Goal: Task Accomplishment & Management: Manage account settings

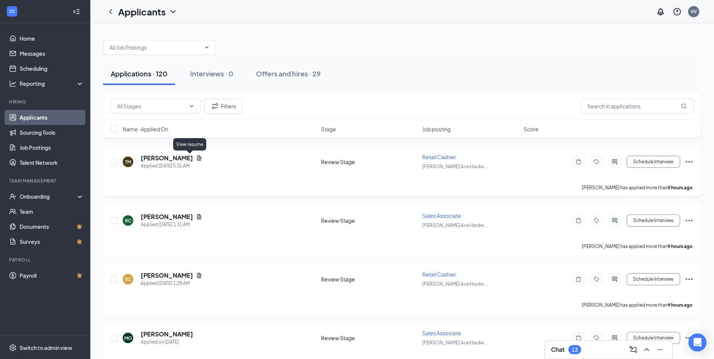
click at [196, 158] on icon "Document" at bounding box center [199, 158] width 6 height 6
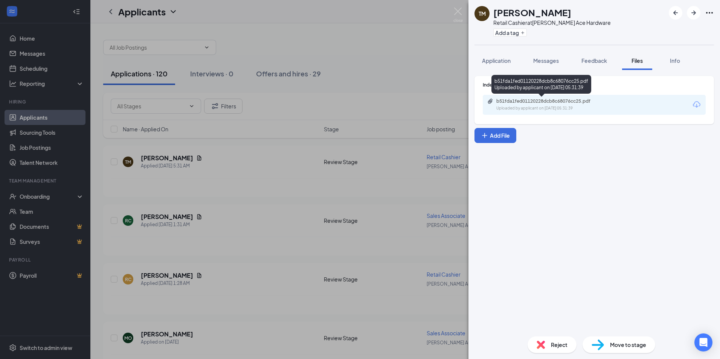
click at [550, 100] on div "b51fda1fed01120228dcb8c68076cc25.pdf" at bounding box center [548, 101] width 105 height 6
click at [242, 181] on div "TM [PERSON_NAME] Retail Cashier at [PERSON_NAME] Ace Hardware Add a tag Applica…" at bounding box center [360, 179] width 720 height 359
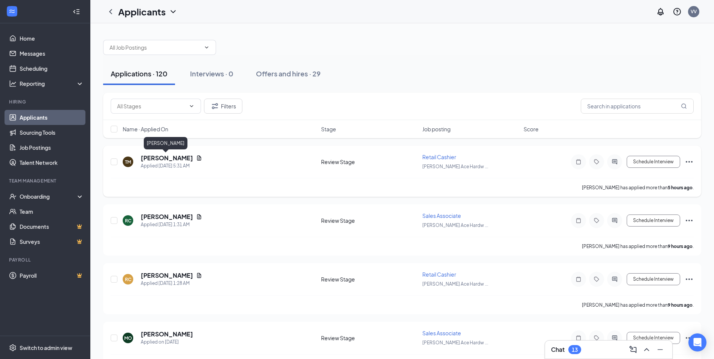
click at [172, 156] on h5 "[PERSON_NAME]" at bounding box center [167, 158] width 52 height 8
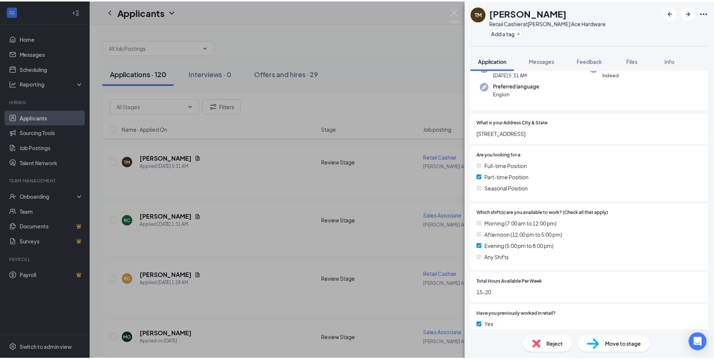
scroll to position [75, 0]
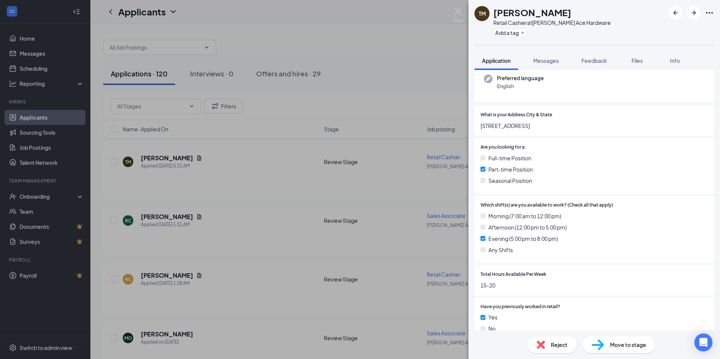
click at [231, 191] on div "TM [PERSON_NAME] Retail Cashier at [PERSON_NAME] Ace Hardware Add a tag Applica…" at bounding box center [360, 179] width 720 height 359
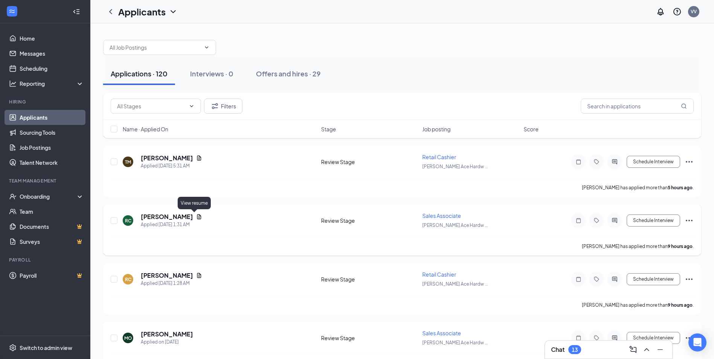
click at [196, 217] on icon "Document" at bounding box center [199, 217] width 6 height 6
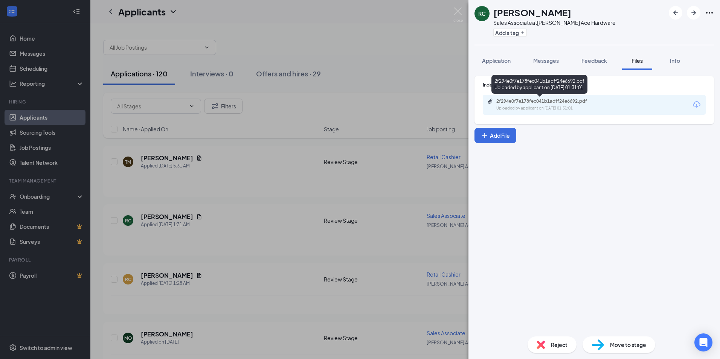
click at [519, 100] on div "2f294e0f7e178fec041b1adff24e6692.pdf" at bounding box center [548, 101] width 105 height 6
click at [230, 188] on div "[PERSON_NAME] Sales Associate at [PERSON_NAME] Ace Hardware Add a tag Applicati…" at bounding box center [360, 179] width 720 height 359
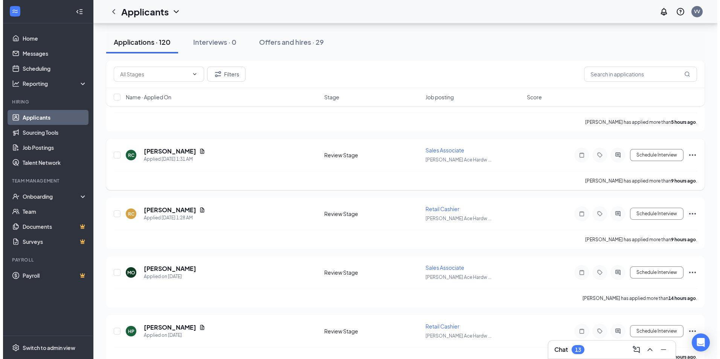
scroll to position [75, 0]
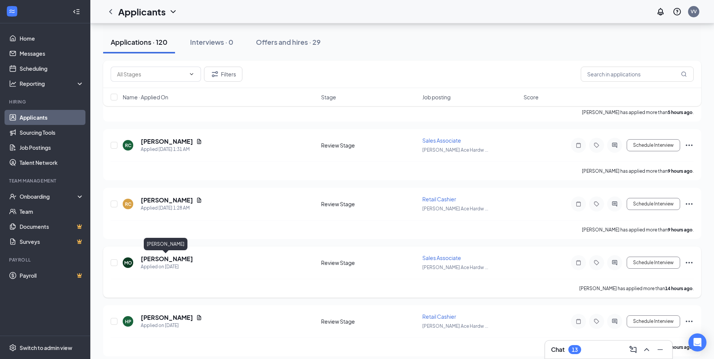
click at [170, 259] on h5 "[PERSON_NAME]" at bounding box center [167, 259] width 52 height 8
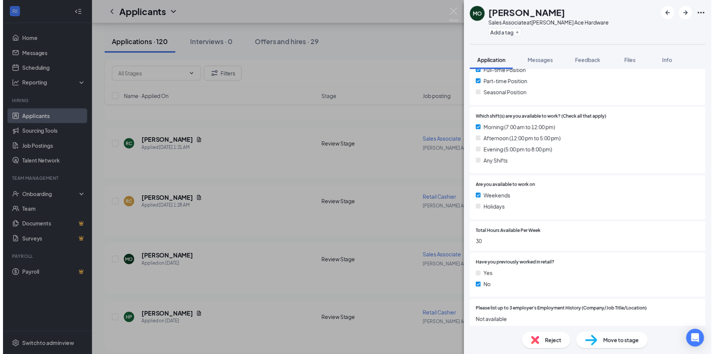
scroll to position [264, 0]
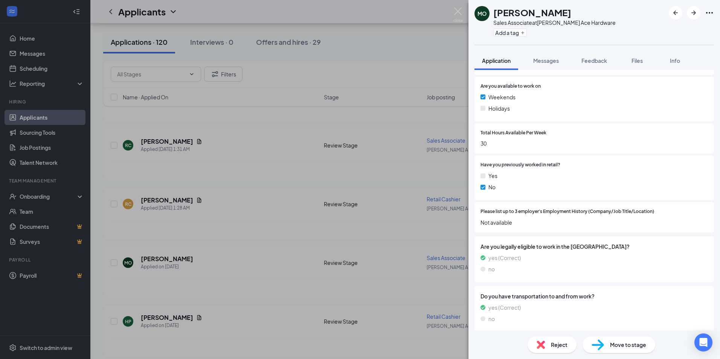
click at [250, 213] on div "[PERSON_NAME] Sales Associate at [PERSON_NAME] Ace Hardware Add a tag Applicati…" at bounding box center [360, 179] width 720 height 359
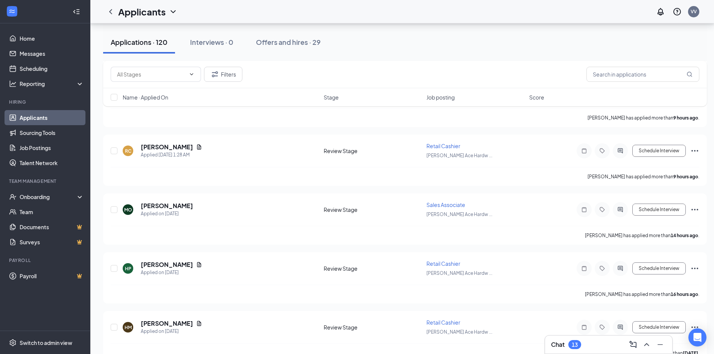
scroll to position [151, 0]
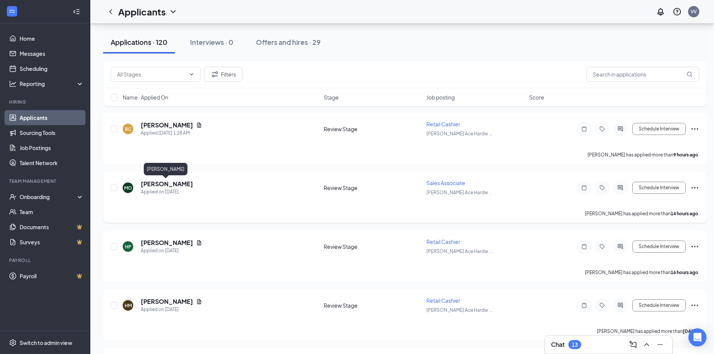
click at [151, 184] on h5 "[PERSON_NAME]" at bounding box center [167, 184] width 52 height 8
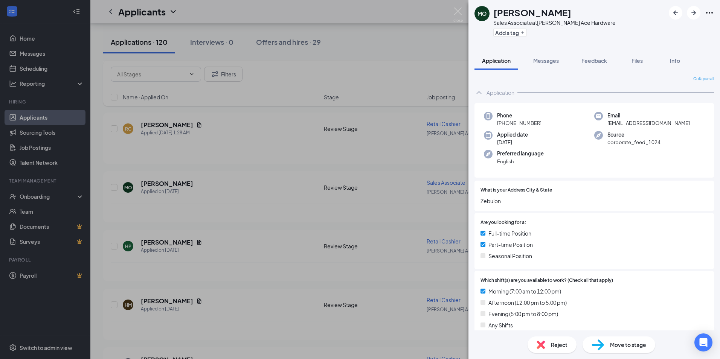
click at [220, 235] on div "[PERSON_NAME] Sales Associate at [PERSON_NAME] Ace Hardware Add a tag Applicati…" at bounding box center [360, 179] width 720 height 359
